Goal: Task Accomplishment & Management: Use online tool/utility

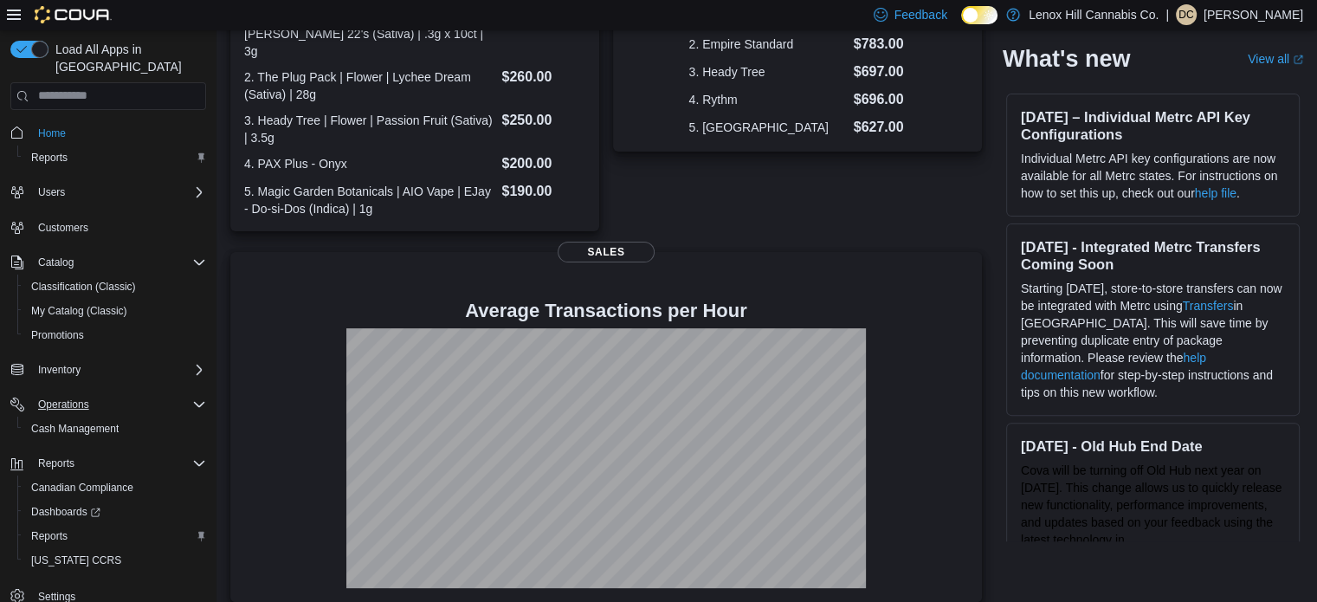
scroll to position [3, 0]
click at [50, 526] on span "Reports" at bounding box center [49, 533] width 36 height 14
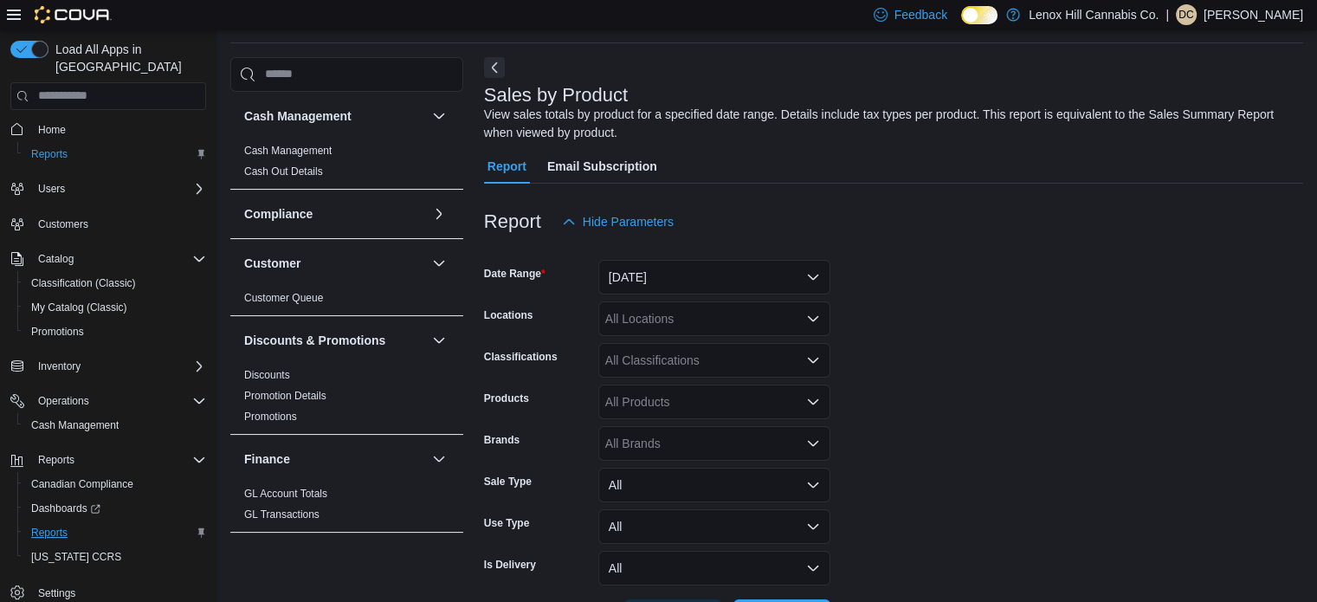
scroll to position [58, 0]
click at [762, 270] on button "[DATE]" at bounding box center [714, 276] width 232 height 35
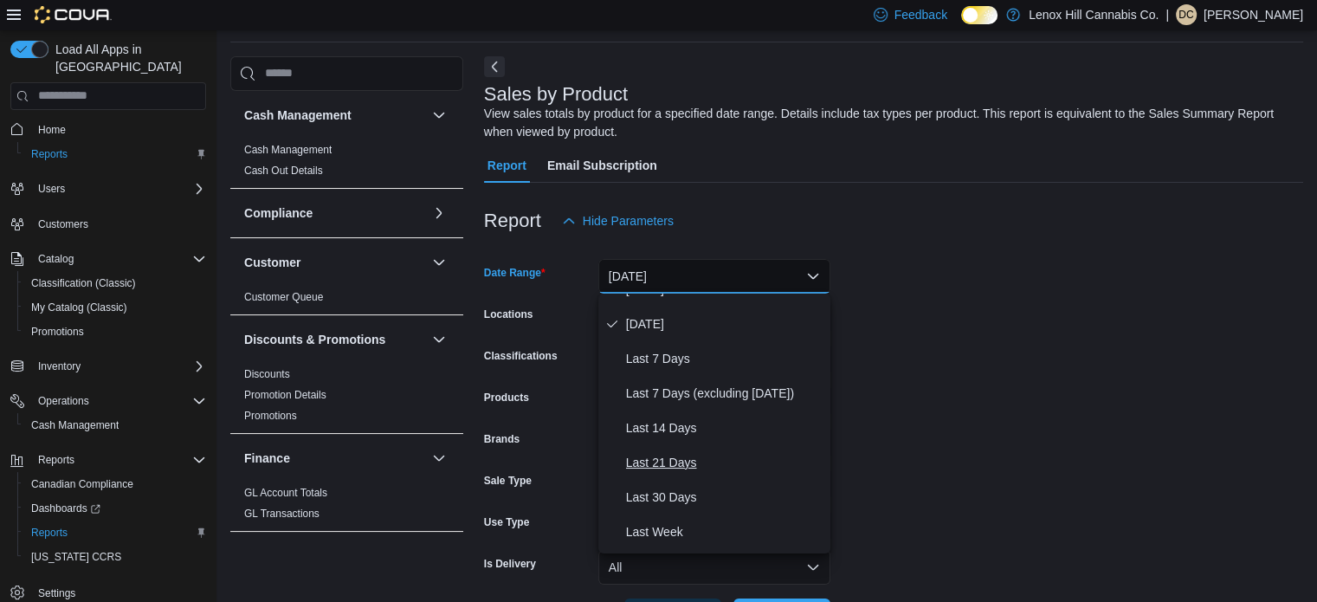
scroll to position [87, 0]
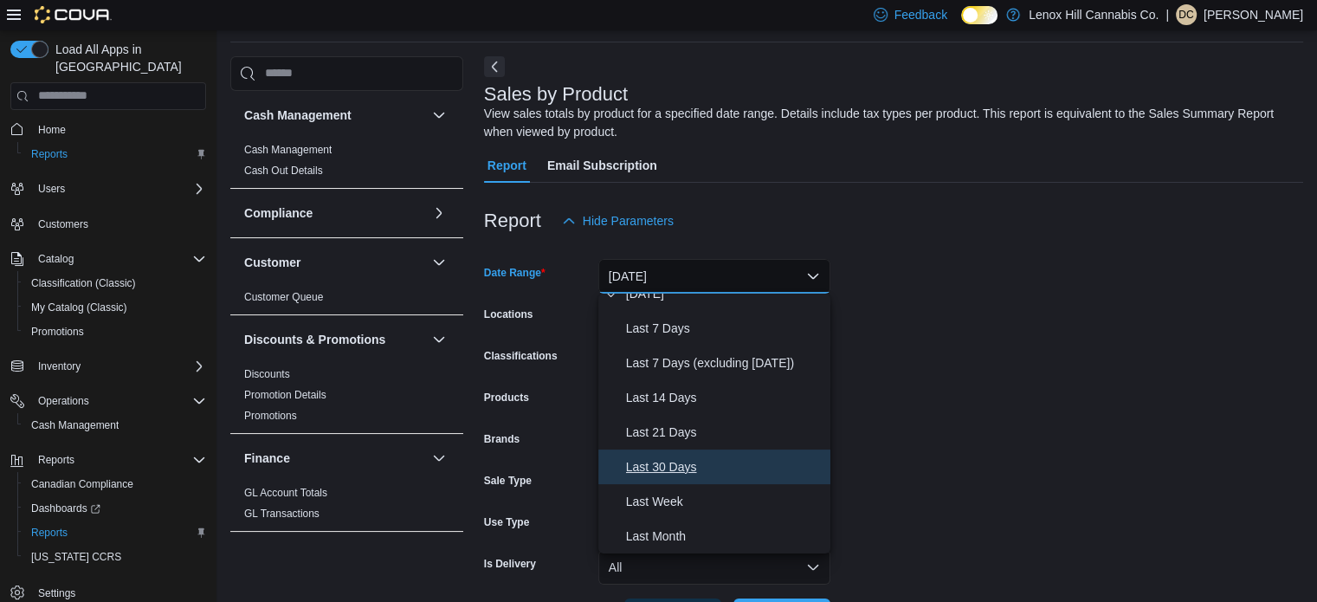
click at [685, 467] on span "Last 30 Days" at bounding box center [724, 466] width 197 height 21
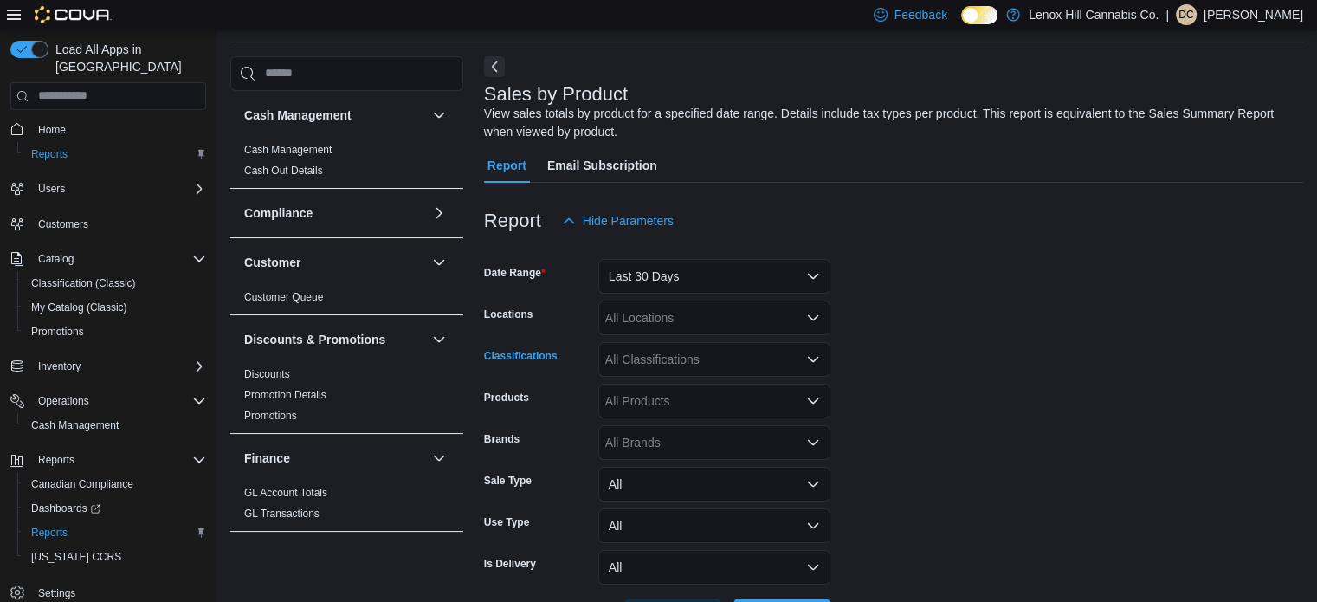
click at [648, 351] on div "All Classifications" at bounding box center [714, 359] width 232 height 35
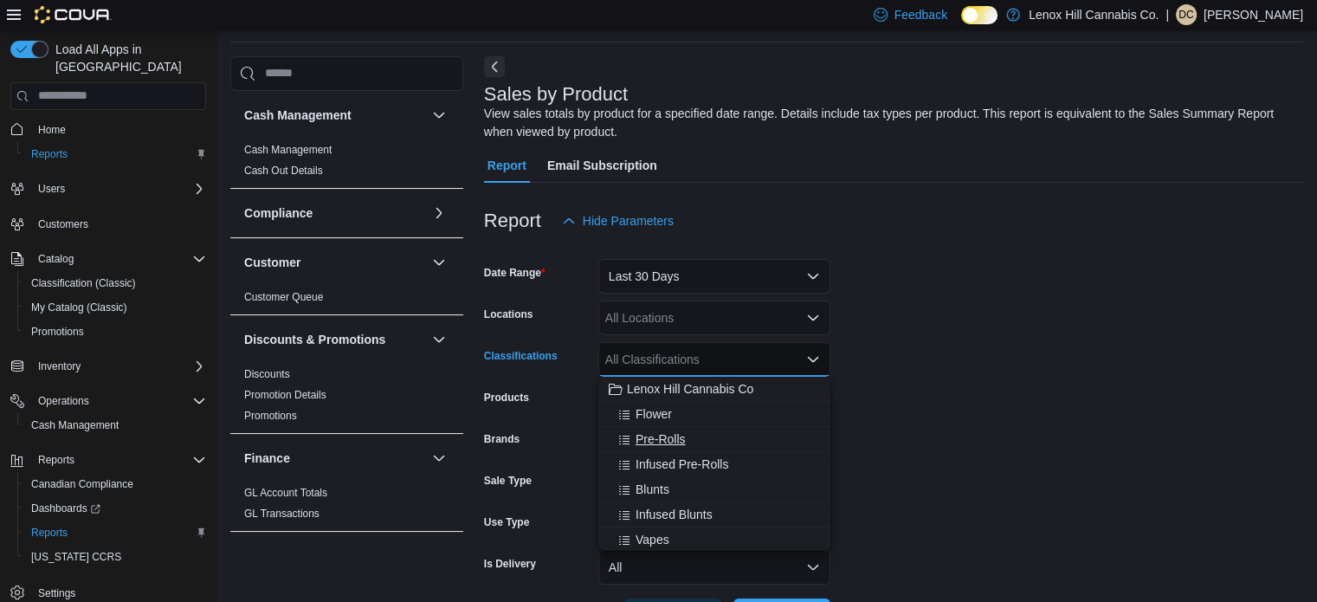
click at [659, 436] on span "Pre-Rolls" at bounding box center [661, 438] width 50 height 17
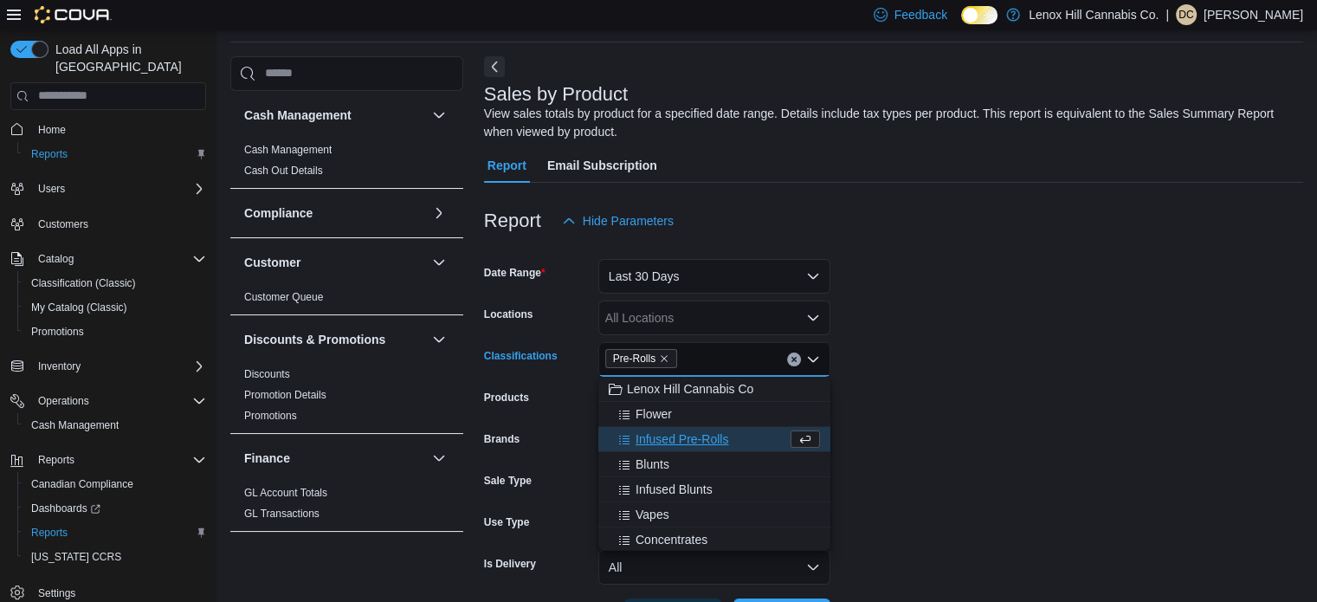
click at [971, 429] on form "Date Range Last 30 Days Locations All Locations Classifications Pre-Rolls Combo…" at bounding box center [893, 435] width 819 height 395
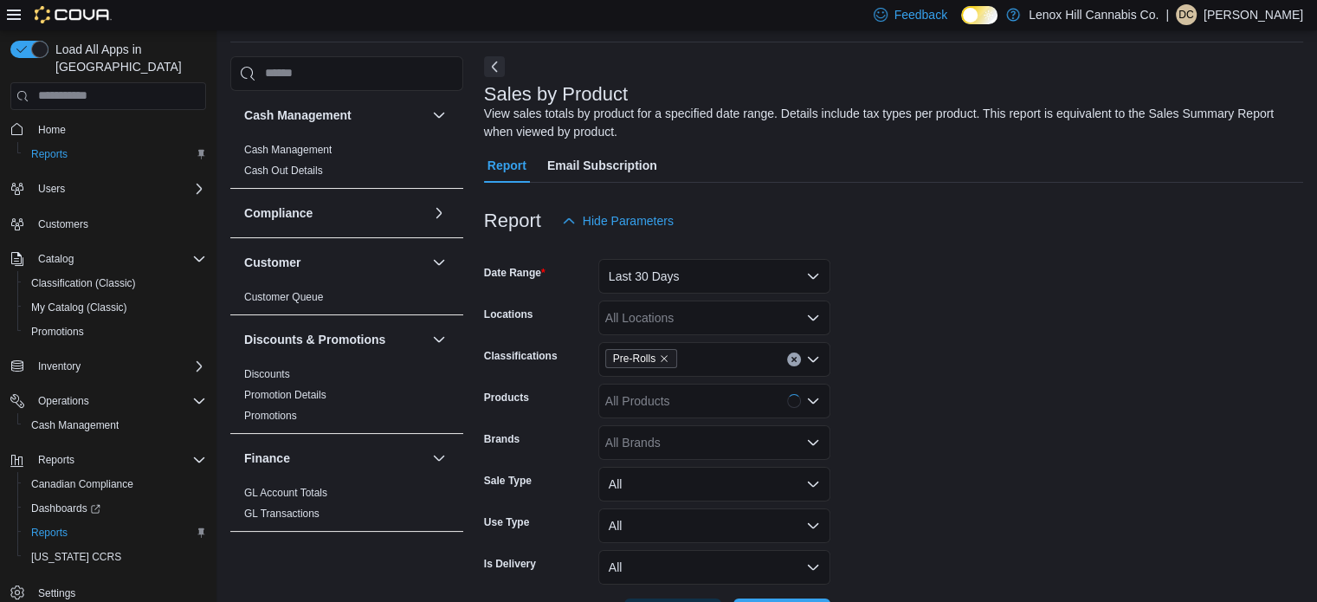
scroll to position [123, 0]
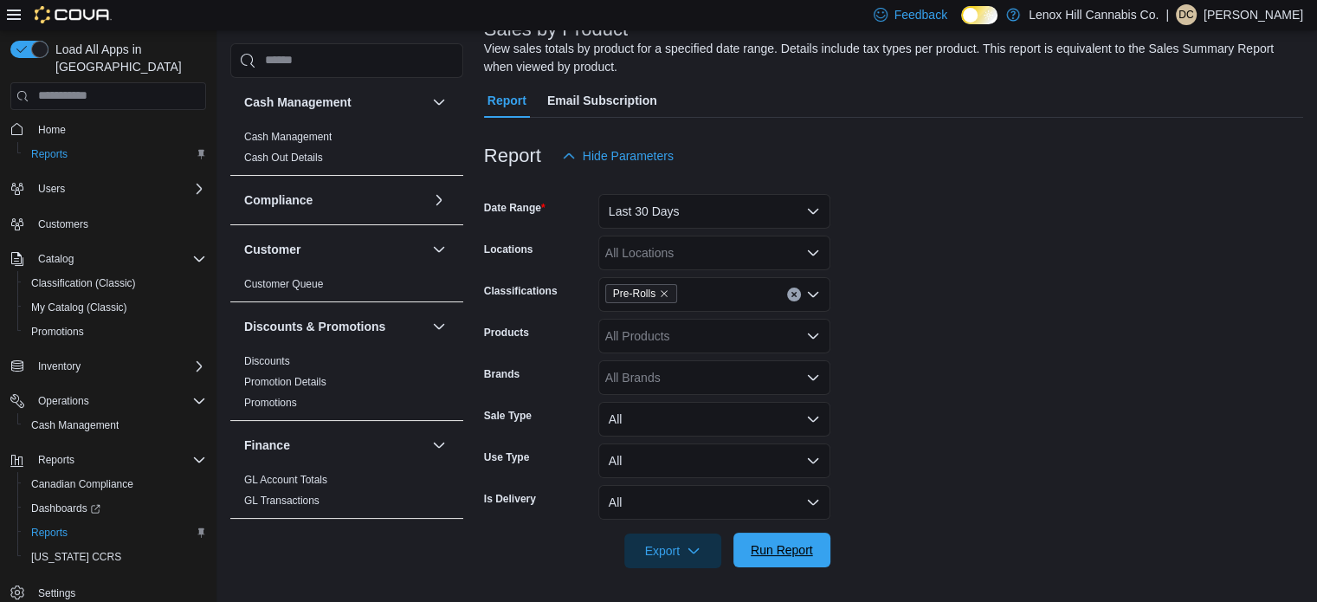
click at [807, 558] on span "Run Report" at bounding box center [782, 549] width 76 height 35
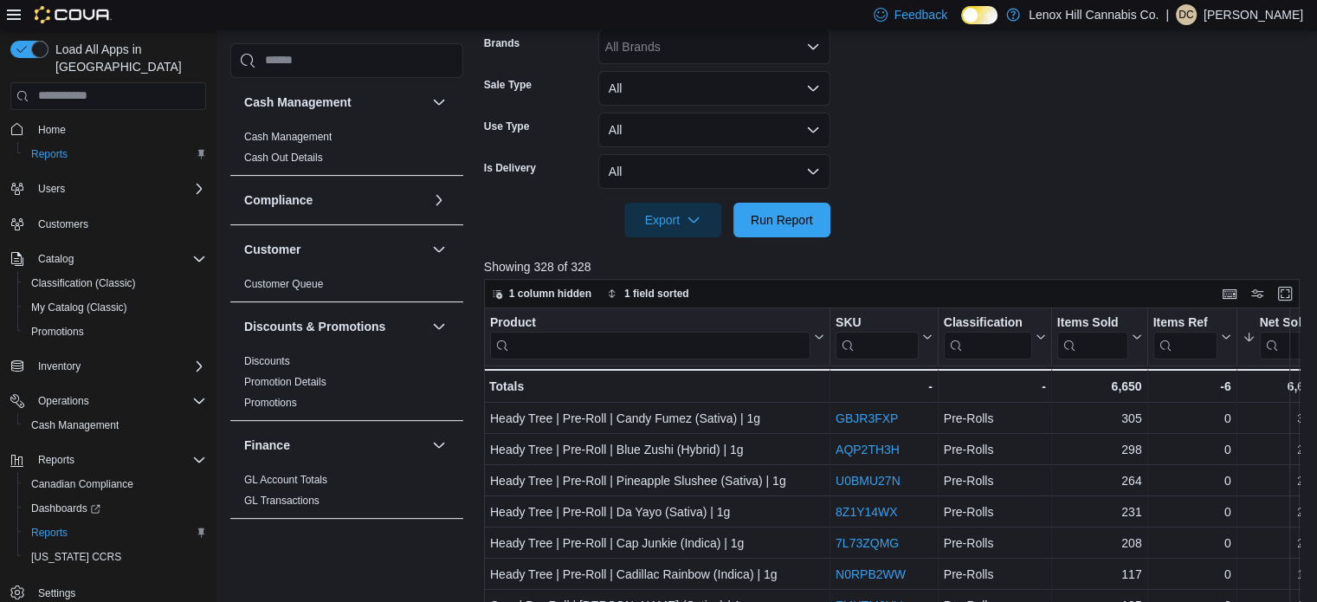
scroll to position [469, 0]
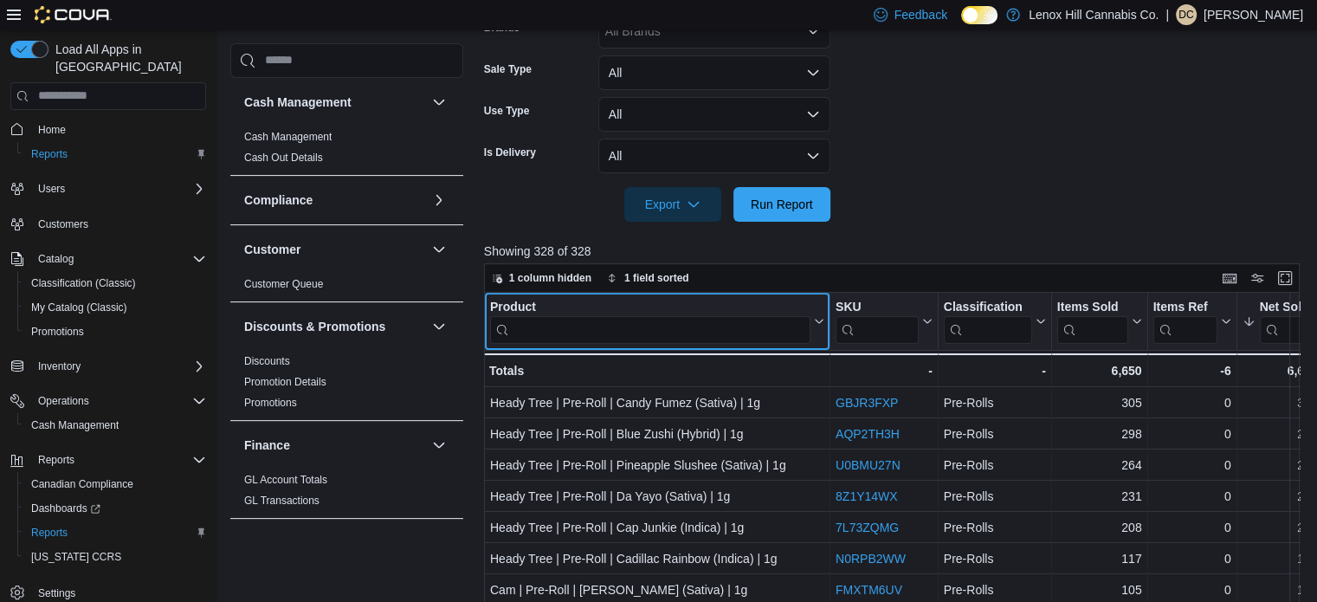
click at [610, 325] on input "search" at bounding box center [650, 329] width 320 height 28
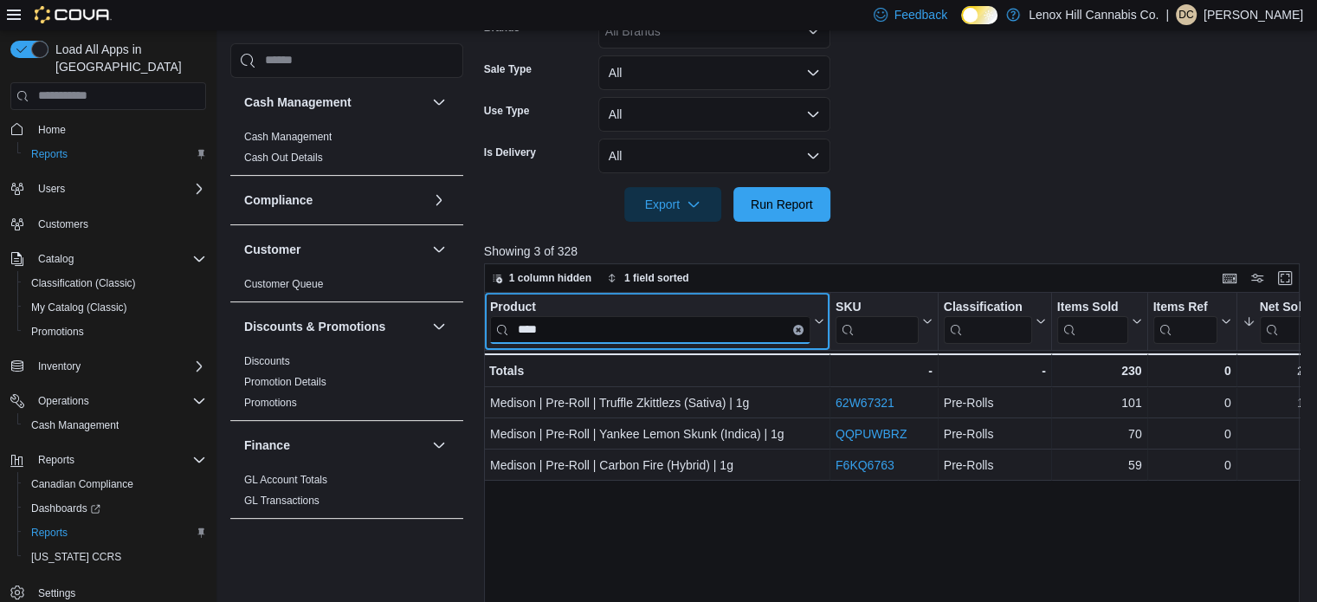
type input "****"
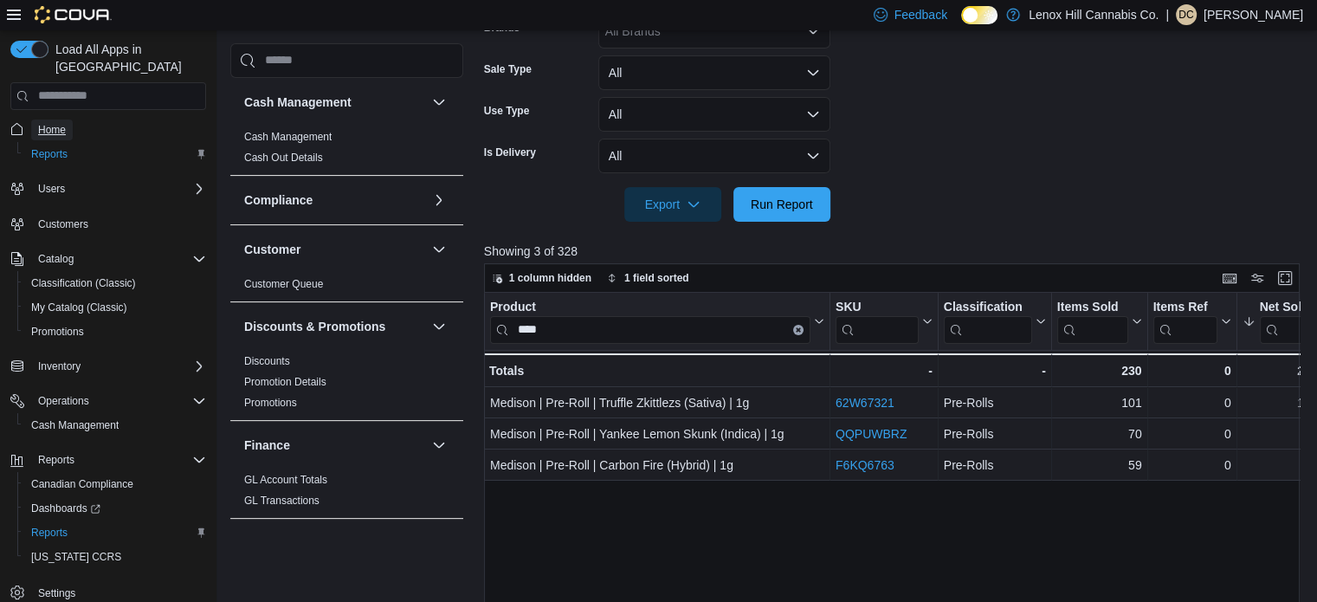
click at [46, 123] on span "Home" at bounding box center [52, 130] width 28 height 14
